Goal: Information Seeking & Learning: Learn about a topic

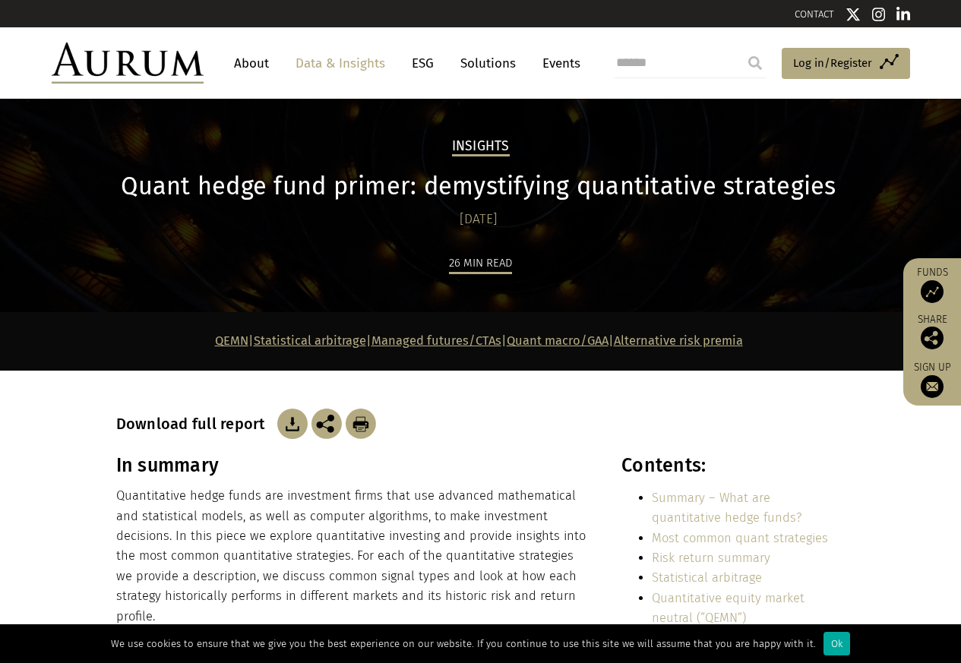
click at [179, 239] on div "Insights Quant hedge fund primer: demystifying quantitative strategies [DATE] 2…" at bounding box center [481, 225] width 760 height 176
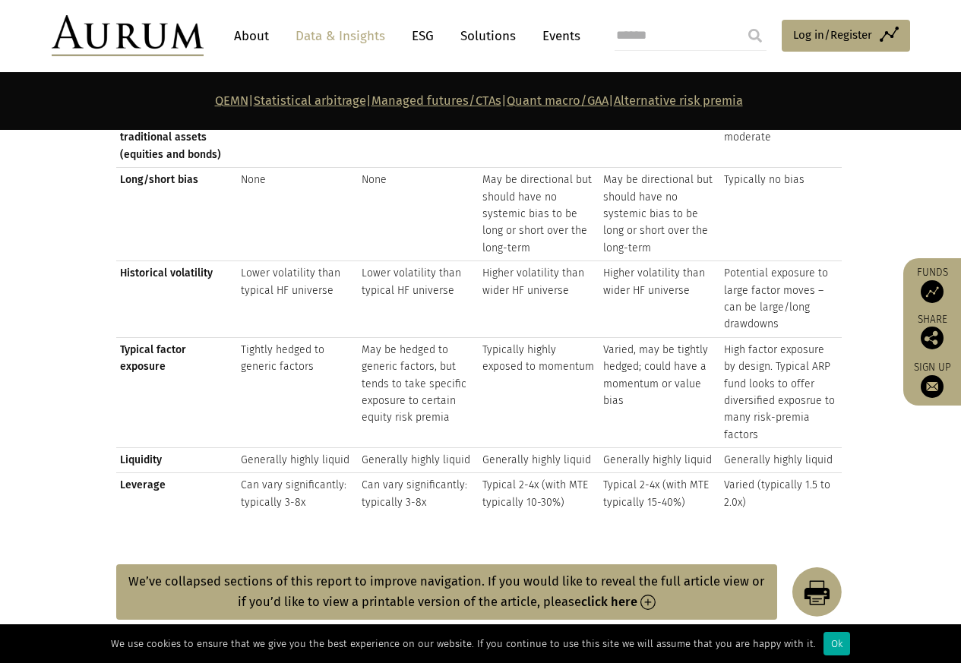
scroll to position [2006, 0]
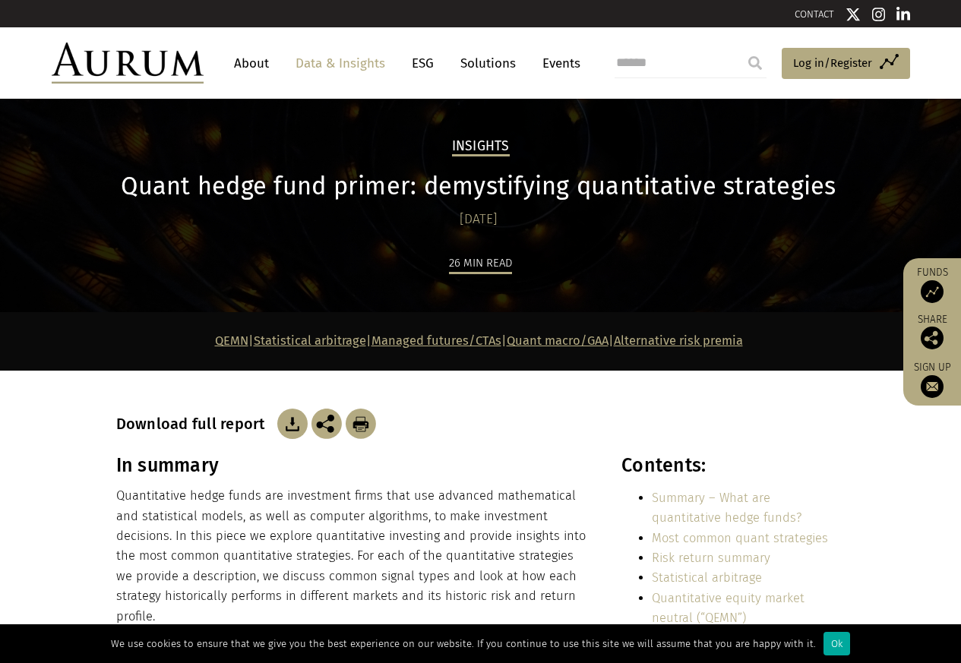
click at [190, 251] on div "Insights Quant hedge fund primer: demystifying quantitative strategies [DATE] 2…" at bounding box center [481, 225] width 760 height 176
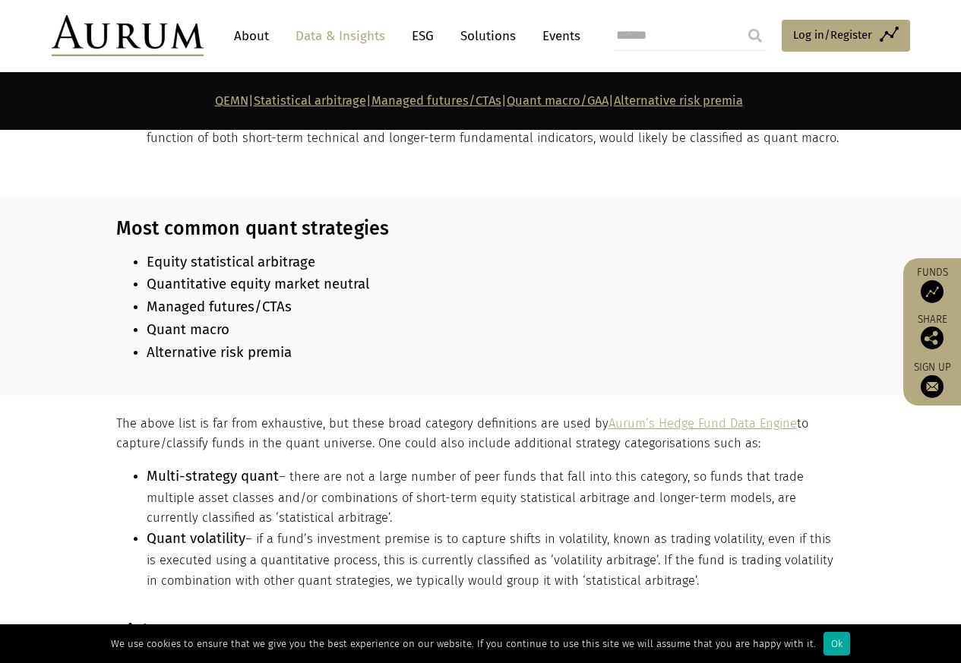
scroll to position [1642, 0]
